Goal: Task Accomplishment & Management: Complete application form

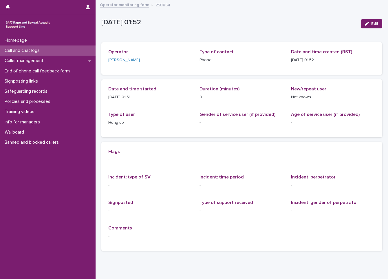
drag, startPoint x: 0, startPoint y: 0, endPoint x: 85, endPoint y: 53, distance: 100.0
click at [85, 53] on div "Call and chat logs" at bounding box center [48, 51] width 96 height 10
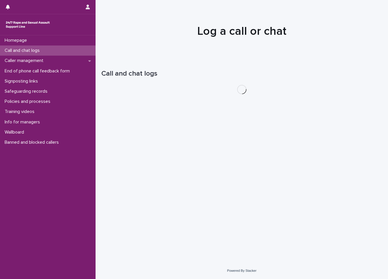
click at [85, 53] on div "Call and chat logs" at bounding box center [48, 51] width 96 height 10
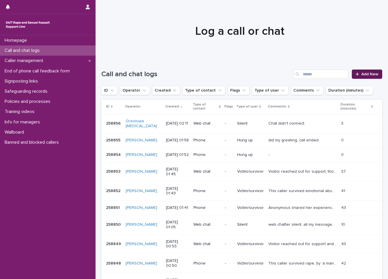
click at [367, 72] on link "Add New" at bounding box center [367, 74] width 30 height 9
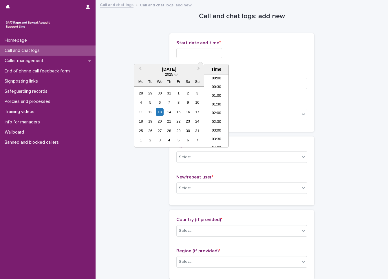
click at [201, 56] on input "text" at bounding box center [199, 53] width 46 height 10
click at [159, 112] on div "13" at bounding box center [160, 112] width 8 height 8
click at [218, 103] on li "01:30" at bounding box center [216, 102] width 25 height 9
click at [216, 55] on input "**********" at bounding box center [199, 53] width 46 height 10
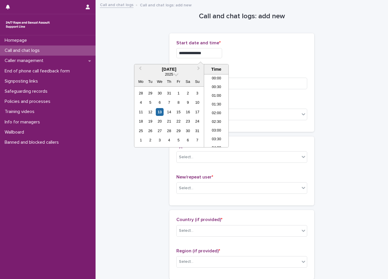
type input "**********"
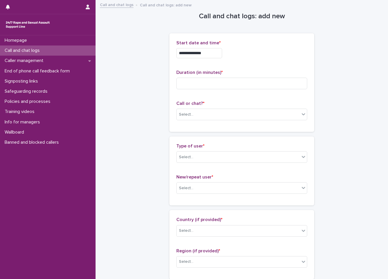
click at [277, 62] on div "**********" at bounding box center [241, 51] width 131 height 23
click at [252, 81] on input at bounding box center [241, 84] width 131 height 12
type input "**"
click at [198, 115] on div "Select..." at bounding box center [238, 115] width 123 height 10
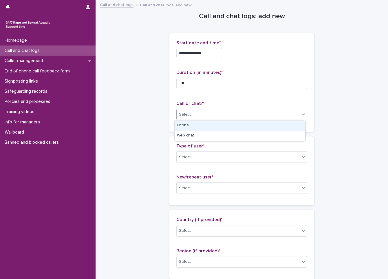
click at [195, 126] on div "Phone" at bounding box center [240, 126] width 130 height 10
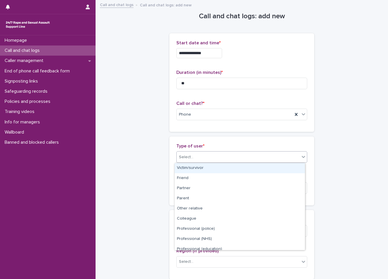
click at [188, 159] on div "Select..." at bounding box center [186, 157] width 14 height 6
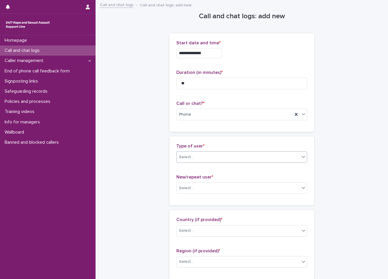
click at [194, 161] on div at bounding box center [194, 157] width 1 height 7
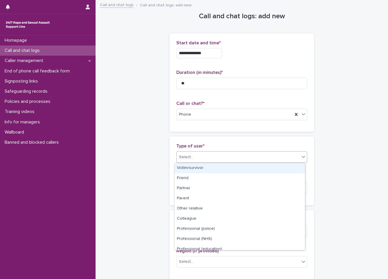
click at [194, 161] on div at bounding box center [194, 157] width 1 height 7
click at [192, 165] on div "Victim/survivor" at bounding box center [240, 168] width 130 height 10
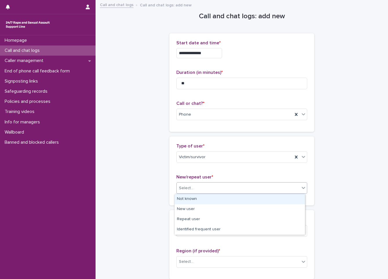
click at [193, 193] on div "Select..." at bounding box center [241, 188] width 131 height 12
click at [192, 199] on div "Not known" at bounding box center [240, 199] width 130 height 10
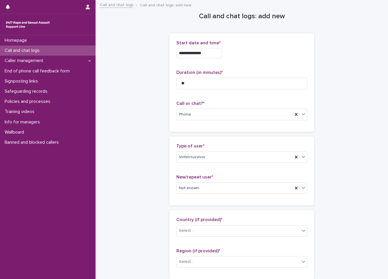
click at [192, 238] on div "Country (if provided) * Select..." at bounding box center [241, 229] width 131 height 24
click at [192, 234] on div "Select..." at bounding box center [238, 231] width 123 height 10
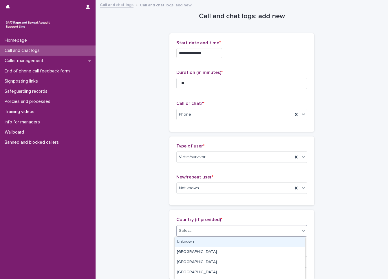
click at [192, 238] on div "Unknown" at bounding box center [240, 242] width 130 height 10
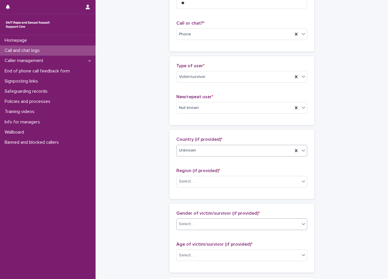
scroll to position [87, 0]
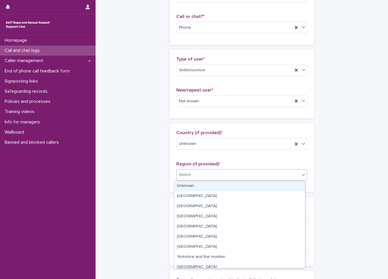
click at [214, 179] on div "Select..." at bounding box center [238, 175] width 123 height 10
click at [203, 189] on div "Unknown" at bounding box center [240, 186] width 130 height 10
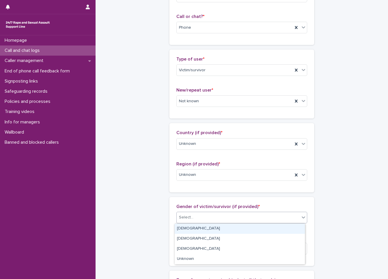
click at [203, 213] on div "Select..." at bounding box center [238, 218] width 123 height 10
click at [194, 227] on div "[DEMOGRAPHIC_DATA]" at bounding box center [240, 229] width 130 height 10
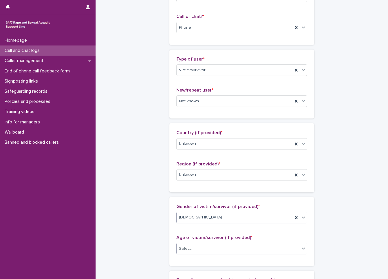
drag, startPoint x: 188, startPoint y: 239, endPoint x: 185, endPoint y: 245, distance: 6.4
click at [185, 245] on div "Age of victim/survivor (if provided) * Select..." at bounding box center [241, 247] width 131 height 24
drag, startPoint x: 185, startPoint y: 245, endPoint x: 181, endPoint y: 252, distance: 8.2
click at [181, 252] on div "Select..." at bounding box center [238, 249] width 123 height 10
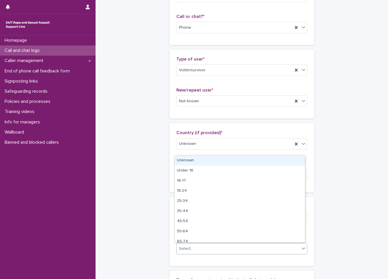
click at [197, 160] on div "Unknown" at bounding box center [240, 161] width 130 height 10
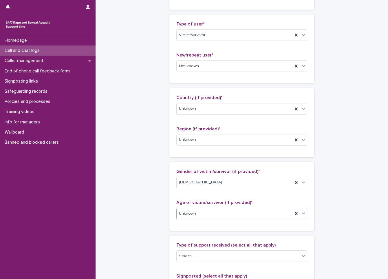
scroll to position [232, 0]
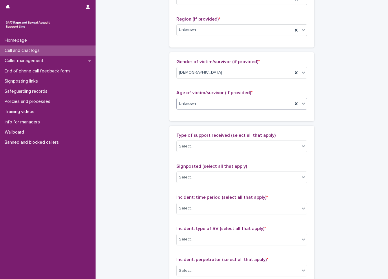
click at [185, 159] on div "Type of support received (select all that apply) Select... Signposted (select a…" at bounding box center [241, 254] width 131 height 243
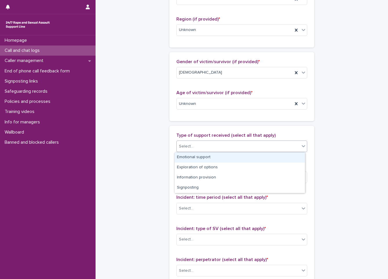
click at [198, 148] on div "Select..." at bounding box center [238, 147] width 123 height 10
click at [179, 162] on div "Emotional support" at bounding box center [240, 157] width 130 height 10
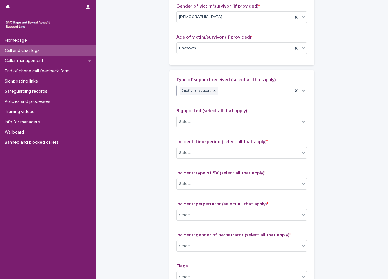
scroll to position [290, 0]
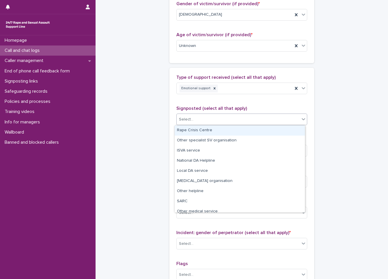
click at [223, 121] on div "Select..." at bounding box center [238, 120] width 123 height 10
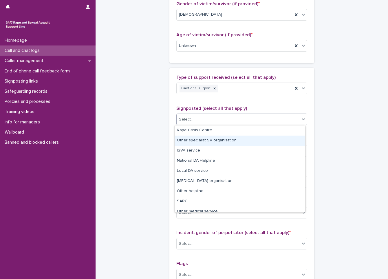
click at [135, 143] on div "**********" at bounding box center [241, 24] width 281 height 627
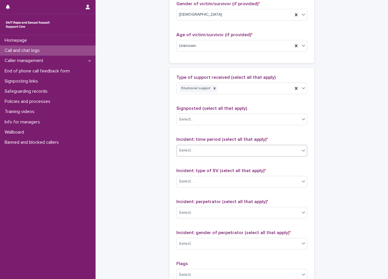
click at [186, 153] on div "Select..." at bounding box center [186, 151] width 14 height 6
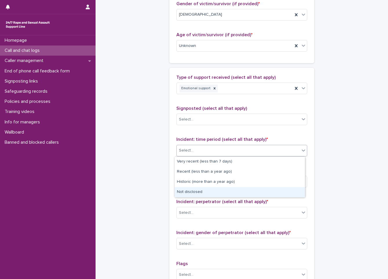
click at [193, 191] on div "Not disclosed" at bounding box center [240, 192] width 130 height 10
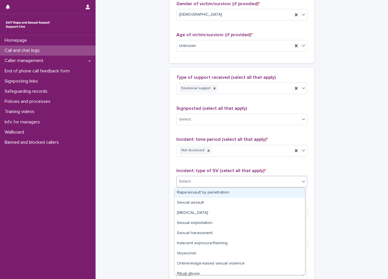
click at [201, 176] on div "Select..." at bounding box center [241, 182] width 131 height 12
click at [193, 191] on div "Rape/assault by penetration" at bounding box center [240, 193] width 130 height 10
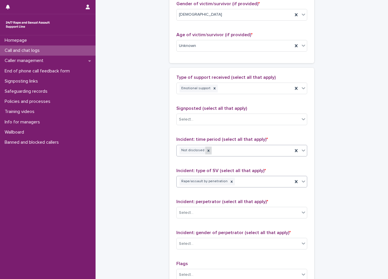
click at [207, 152] on div at bounding box center [208, 151] width 6 height 8
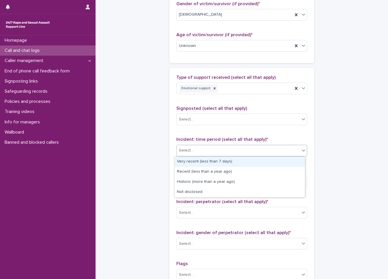
click at [208, 152] on div "Select..." at bounding box center [238, 151] width 123 height 10
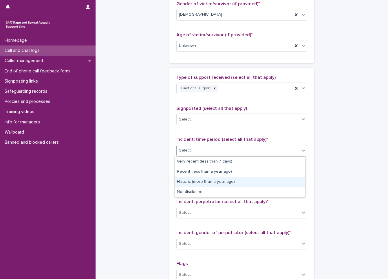
click at [205, 181] on div "Historic (more than a year ago)" at bounding box center [240, 182] width 130 height 10
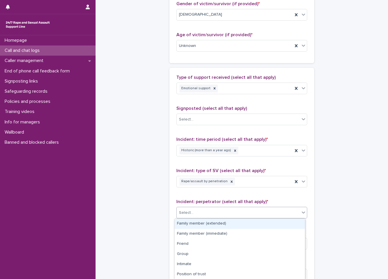
click at [210, 214] on div "Select..." at bounding box center [238, 213] width 123 height 10
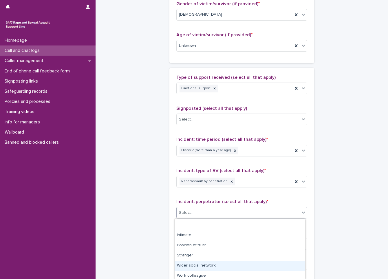
scroll to position [51, 0]
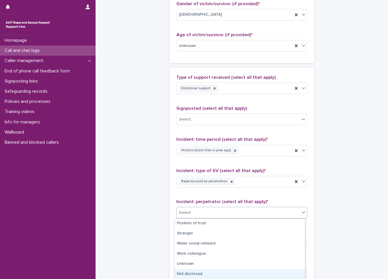
click at [210, 276] on div "Not disclosed" at bounding box center [240, 274] width 130 height 10
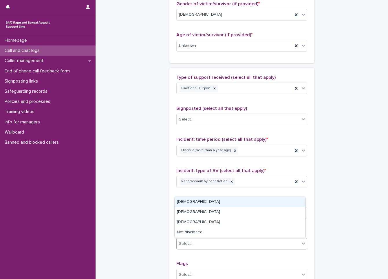
click at [204, 245] on div "Select..." at bounding box center [238, 244] width 123 height 10
click at [199, 201] on div "[DEMOGRAPHIC_DATA]" at bounding box center [240, 202] width 130 height 10
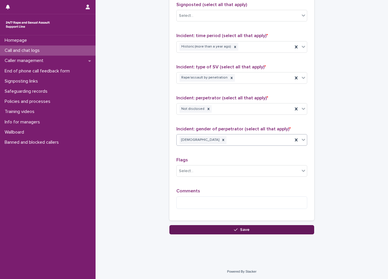
scroll to position [394, 0]
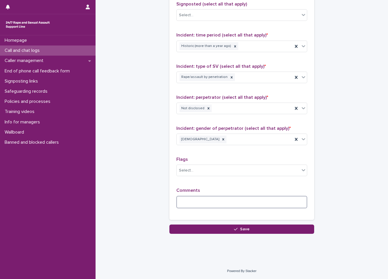
click at [181, 205] on textarea at bounding box center [241, 202] width 131 height 12
click at [208, 201] on textarea at bounding box center [241, 202] width 131 height 12
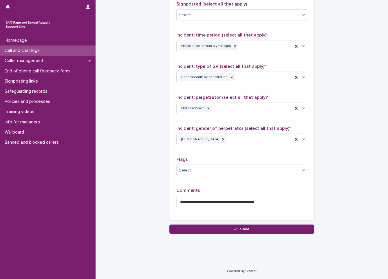
click at [281, 195] on div "**********" at bounding box center [241, 200] width 131 height 25
click at [280, 205] on textarea "**********" at bounding box center [241, 202] width 131 height 12
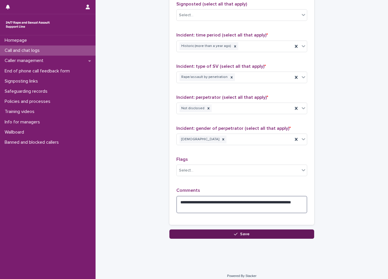
type textarea "**********"
click at [223, 236] on button "Save" at bounding box center [242, 234] width 145 height 9
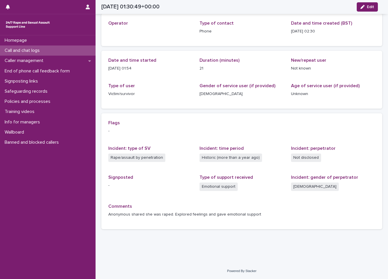
scroll to position [29, 0]
click at [32, 18] on div at bounding box center [48, 24] width 96 height 21
click at [58, 51] on div "Call and chat logs" at bounding box center [48, 51] width 96 height 10
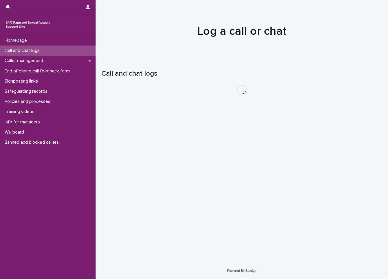
click at [58, 51] on div "Call and chat logs" at bounding box center [48, 51] width 96 height 10
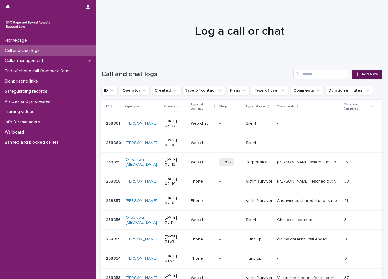
click at [367, 75] on span "Add New" at bounding box center [370, 74] width 17 height 4
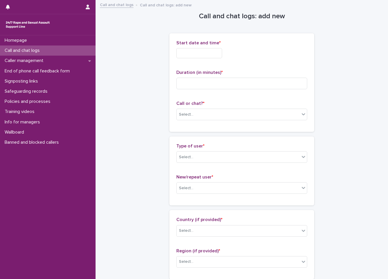
click at [200, 59] on div "Start date and time *" at bounding box center [241, 51] width 131 height 23
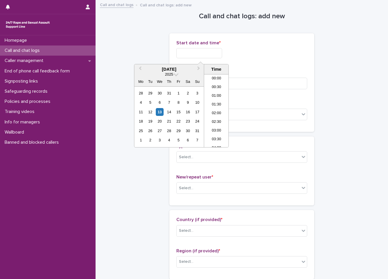
click at [200, 58] on input "text" at bounding box center [199, 53] width 46 height 10
click at [159, 112] on div "13" at bounding box center [160, 112] width 8 height 8
click at [218, 110] on li "03:00" at bounding box center [216, 110] width 25 height 9
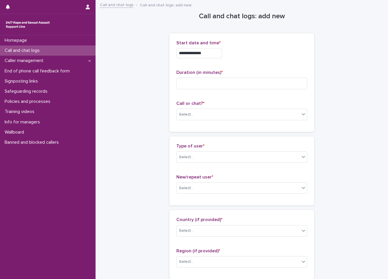
type input "**********"
click at [214, 82] on input at bounding box center [241, 84] width 131 height 12
type input "**"
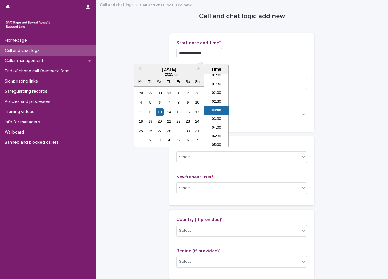
click at [201, 54] on input "**********" at bounding box center [199, 53] width 46 height 10
click at [210, 103] on li "02:30" at bounding box center [216, 102] width 25 height 9
click at [206, 52] on input "**********" at bounding box center [199, 53] width 46 height 10
type input "**********"
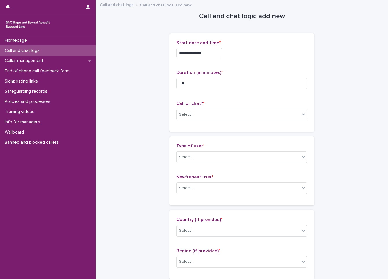
drag, startPoint x: 252, startPoint y: 53, endPoint x: 245, endPoint y: 74, distance: 22.3
click at [252, 55] on div "**********" at bounding box center [241, 53] width 131 height 10
click at [242, 83] on input "**" at bounding box center [241, 84] width 131 height 12
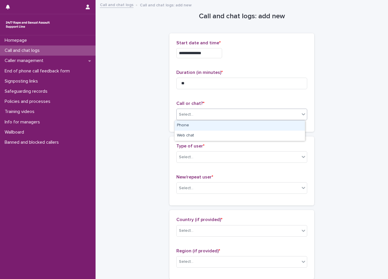
click at [226, 114] on div "Select..." at bounding box center [238, 115] width 123 height 10
click at [216, 124] on div "Phone" at bounding box center [240, 126] width 130 height 10
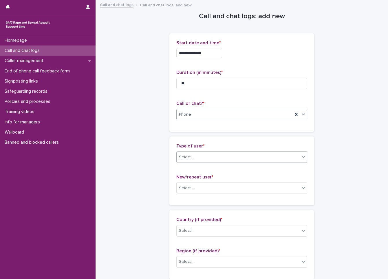
click at [211, 159] on div "Select..." at bounding box center [238, 157] width 123 height 10
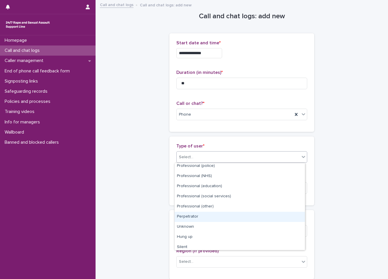
scroll to position [65, 0]
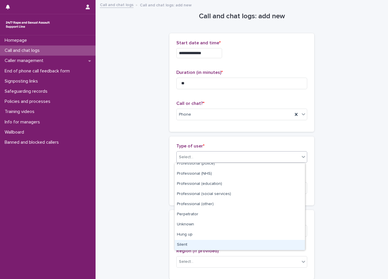
click at [208, 243] on div "Silent" at bounding box center [240, 245] width 130 height 10
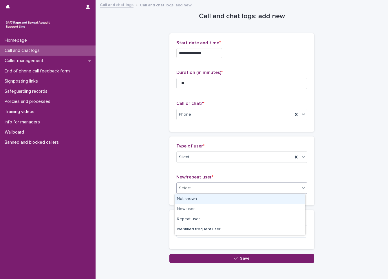
click at [220, 190] on div "Select..." at bounding box center [238, 188] width 123 height 10
click at [219, 200] on div "Not known" at bounding box center [240, 199] width 130 height 10
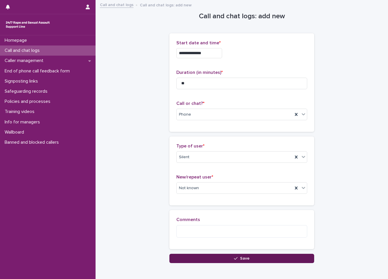
click at [196, 255] on button "Save" at bounding box center [242, 258] width 145 height 9
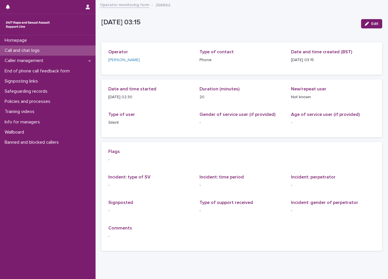
click at [21, 53] on p "Call and chat logs" at bounding box center [23, 51] width 42 height 6
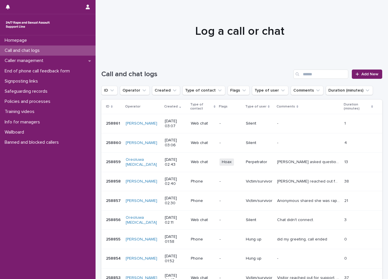
click at [21, 53] on p "Call and chat logs" at bounding box center [23, 51] width 42 height 6
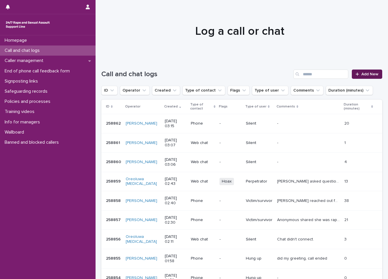
click at [375, 77] on link "Add New" at bounding box center [367, 74] width 30 height 9
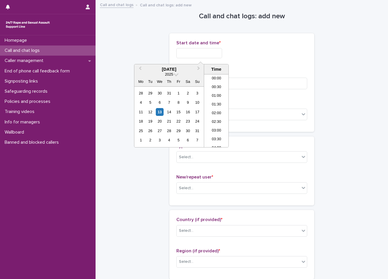
scroll to position [20, 0]
click at [205, 51] on input "text" at bounding box center [199, 53] width 46 height 10
click at [162, 114] on div "13" at bounding box center [160, 112] width 8 height 8
click at [214, 119] on li "03:30" at bounding box center [216, 119] width 25 height 9
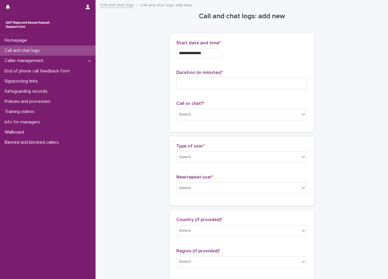
click at [211, 50] on input "**********" at bounding box center [199, 53] width 46 height 10
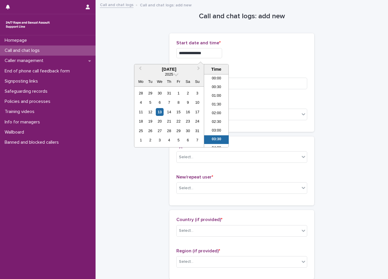
scroll to position [29, 0]
click at [214, 101] on li "03:00" at bounding box center [216, 102] width 25 height 9
click at [221, 53] on input "**********" at bounding box center [199, 53] width 46 height 10
click at [205, 77] on li "01:00" at bounding box center [216, 76] width 25 height 9
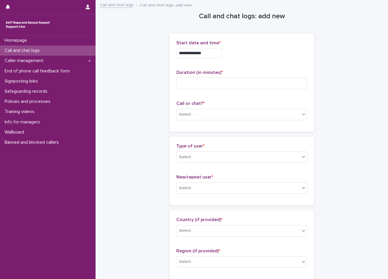
type input "**********"
click at [205, 77] on div "Duration (in minutes) *" at bounding box center [241, 82] width 131 height 24
click at [195, 116] on div "Select..." at bounding box center [238, 115] width 123 height 10
click at [208, 92] on div "Duration (in minutes) *" at bounding box center [241, 82] width 131 height 24
click at [212, 85] on input at bounding box center [241, 84] width 131 height 12
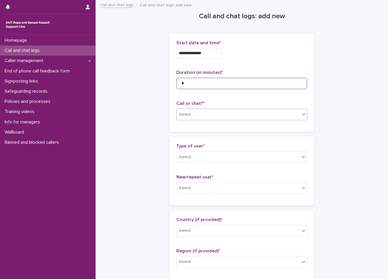
type input "*"
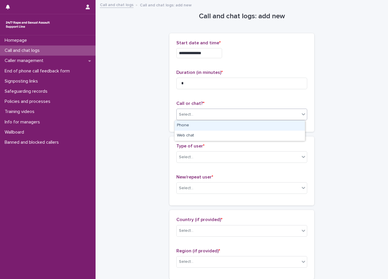
click at [203, 112] on div "Select..." at bounding box center [238, 115] width 123 height 10
click at [196, 126] on div "Phone" at bounding box center [240, 126] width 130 height 10
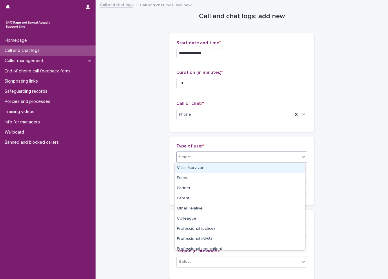
click at [195, 152] on div "Select..." at bounding box center [241, 157] width 131 height 12
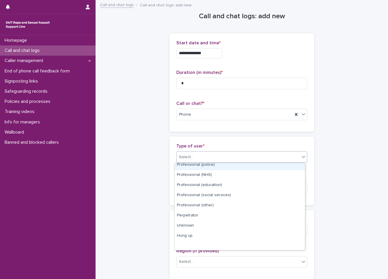
scroll to position [65, 0]
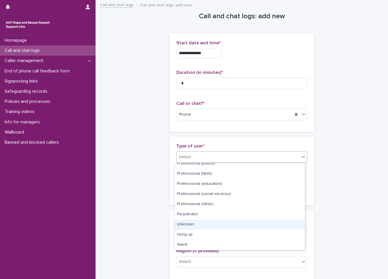
click at [199, 223] on div "Unknown" at bounding box center [240, 225] width 130 height 10
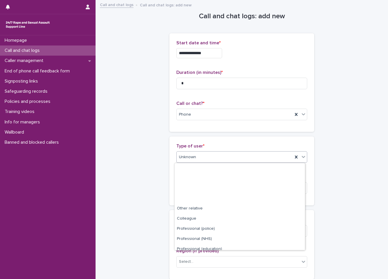
click at [240, 155] on div "Unknown" at bounding box center [235, 157] width 116 height 10
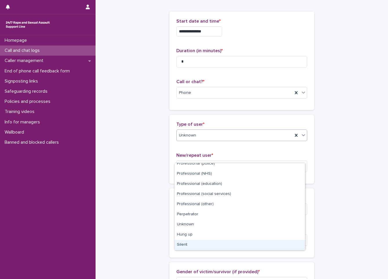
scroll to position [58, 0]
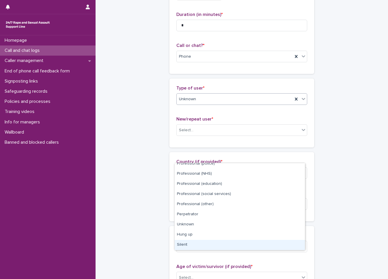
click at [209, 250] on div "Other relative Colleague Professional (police) Professional (NHS) Professional …" at bounding box center [239, 207] width 131 height 88
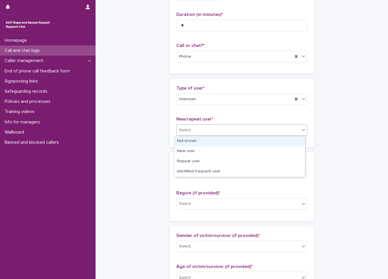
click at [229, 130] on div "Select..." at bounding box center [238, 130] width 123 height 10
click at [201, 141] on div "Not known" at bounding box center [240, 141] width 130 height 10
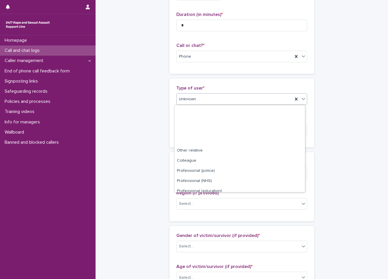
click at [199, 95] on div "Unknown" at bounding box center [235, 99] width 116 height 10
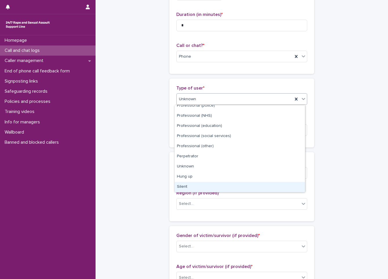
click at [196, 188] on div "Silent" at bounding box center [240, 187] width 130 height 10
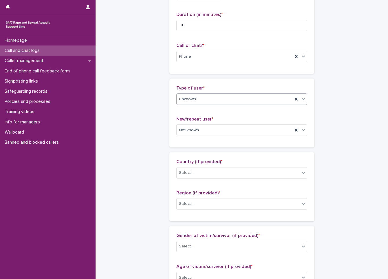
scroll to position [0, 0]
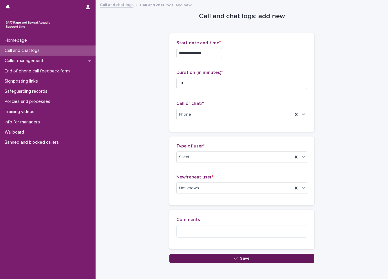
click at [225, 258] on button "Save" at bounding box center [242, 258] width 145 height 9
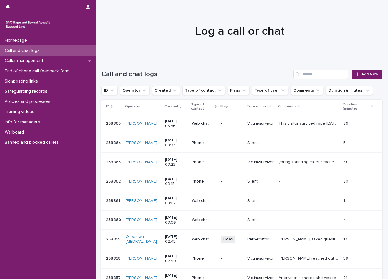
click at [285, 184] on div "- -" at bounding box center [309, 182] width 61 height 10
click at [296, 147] on div "- -" at bounding box center [309, 143] width 61 height 10
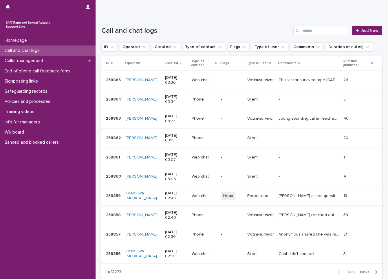
scroll to position [58, 0]
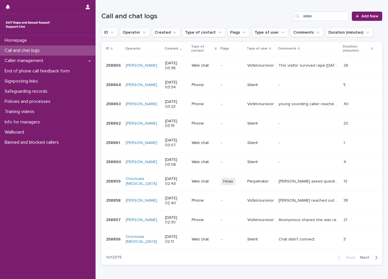
click at [179, 120] on p "[DATE] 03:15" at bounding box center [176, 124] width 22 height 10
